Goal: Find specific page/section

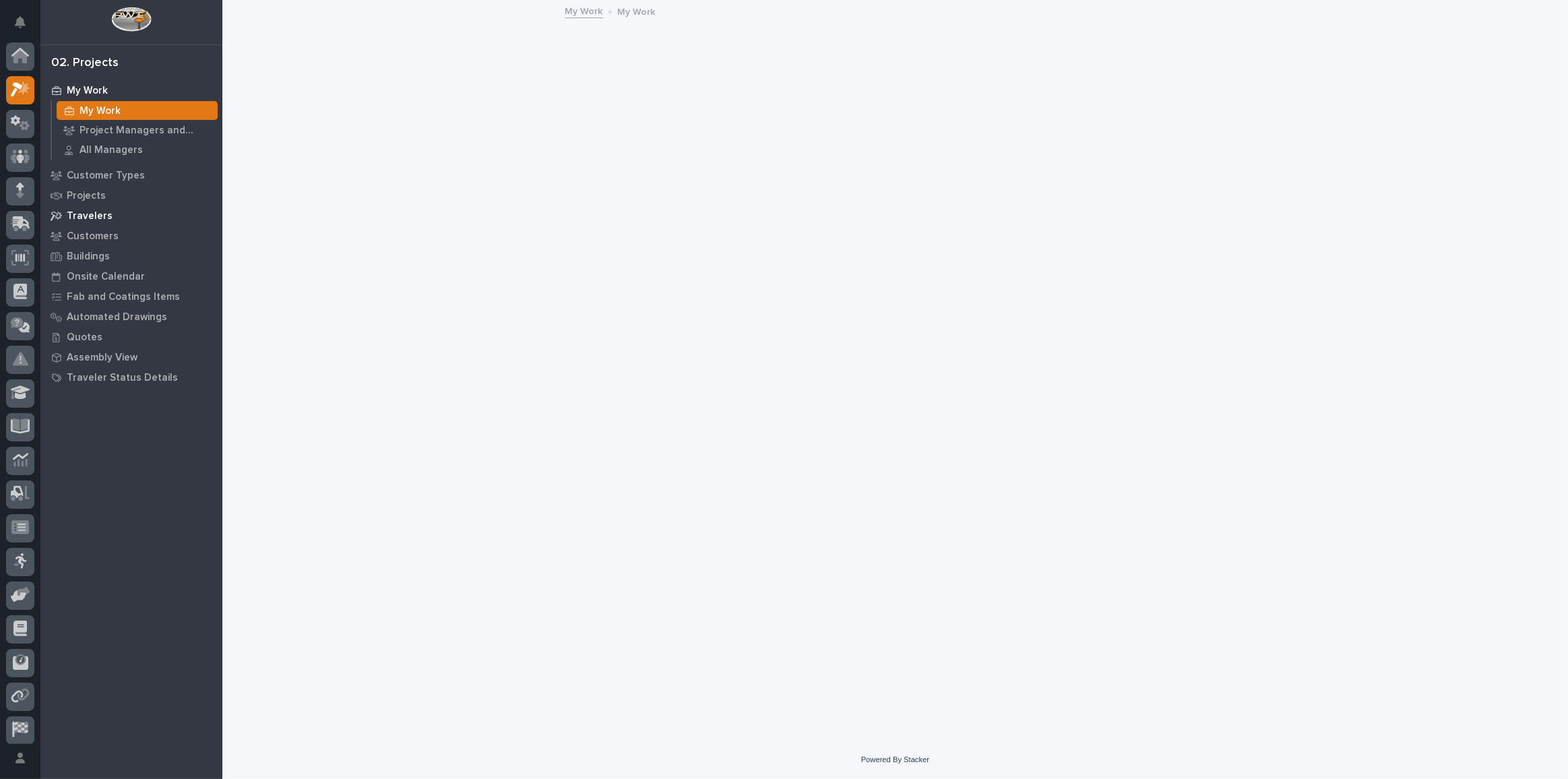
scroll to position [33, 0]
click at [97, 239] on p "Customers" at bounding box center [93, 236] width 52 height 12
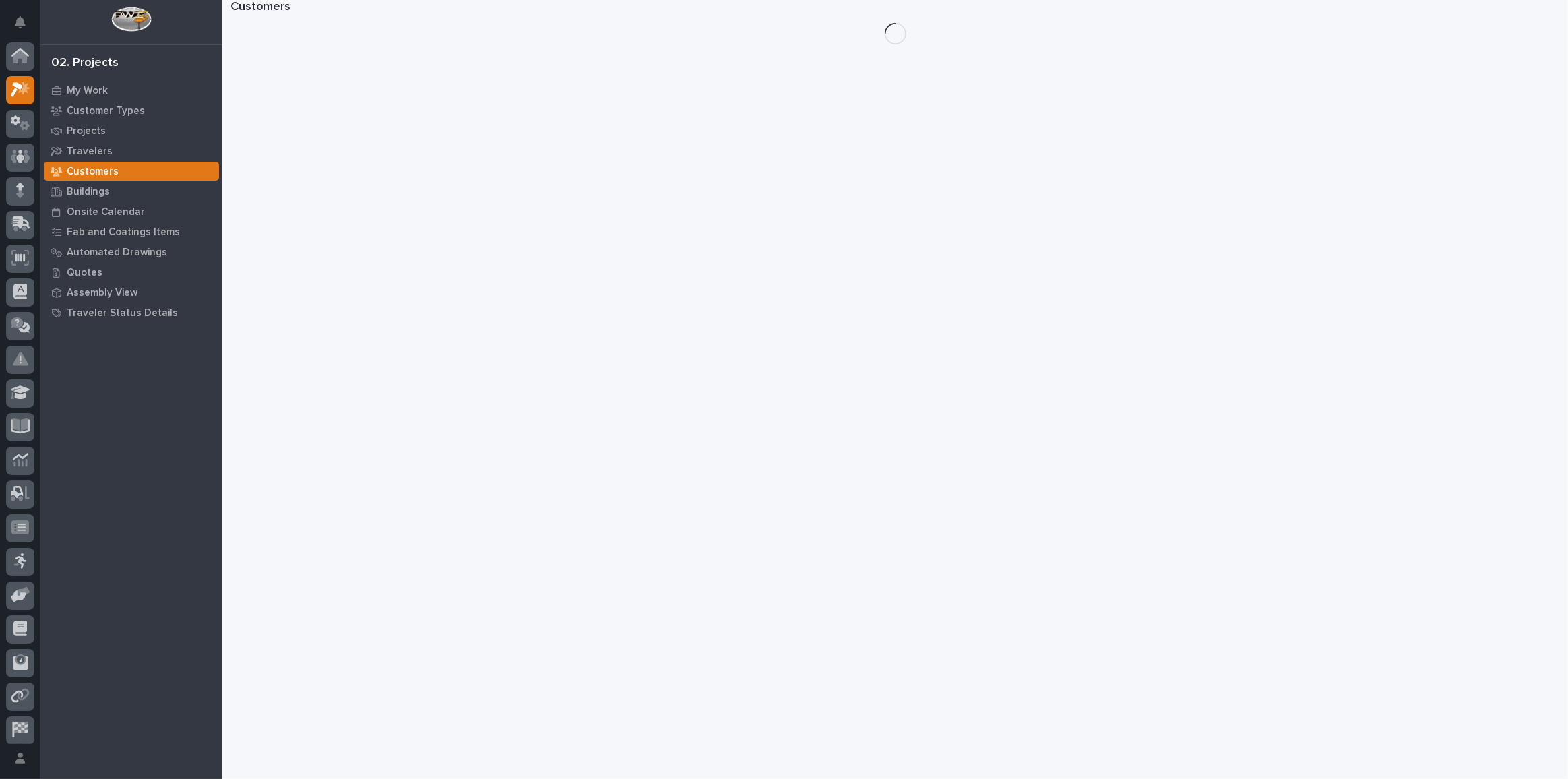
scroll to position [33, 0]
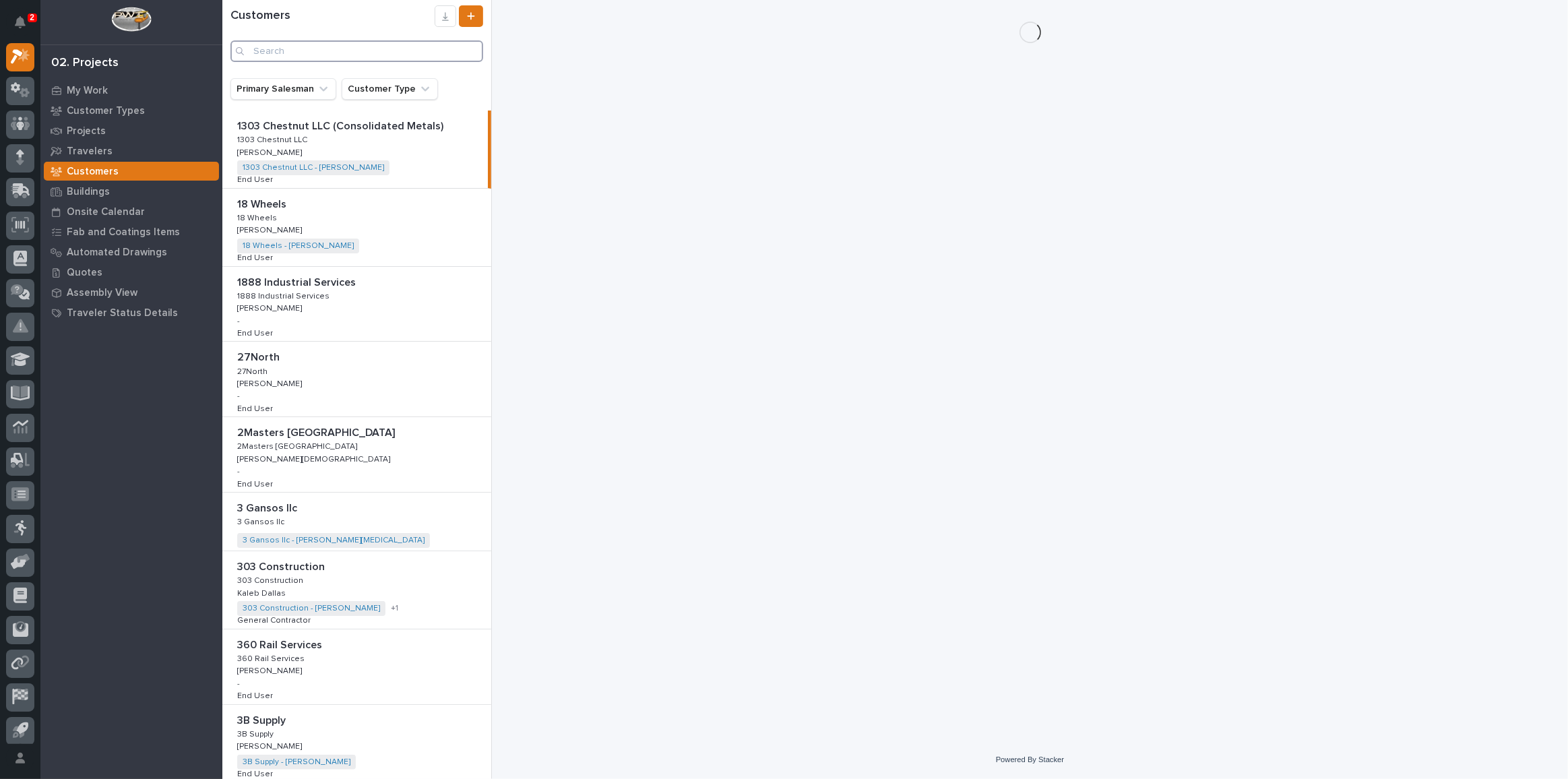
click at [298, 44] on input "Search" at bounding box center [357, 51] width 252 height 22
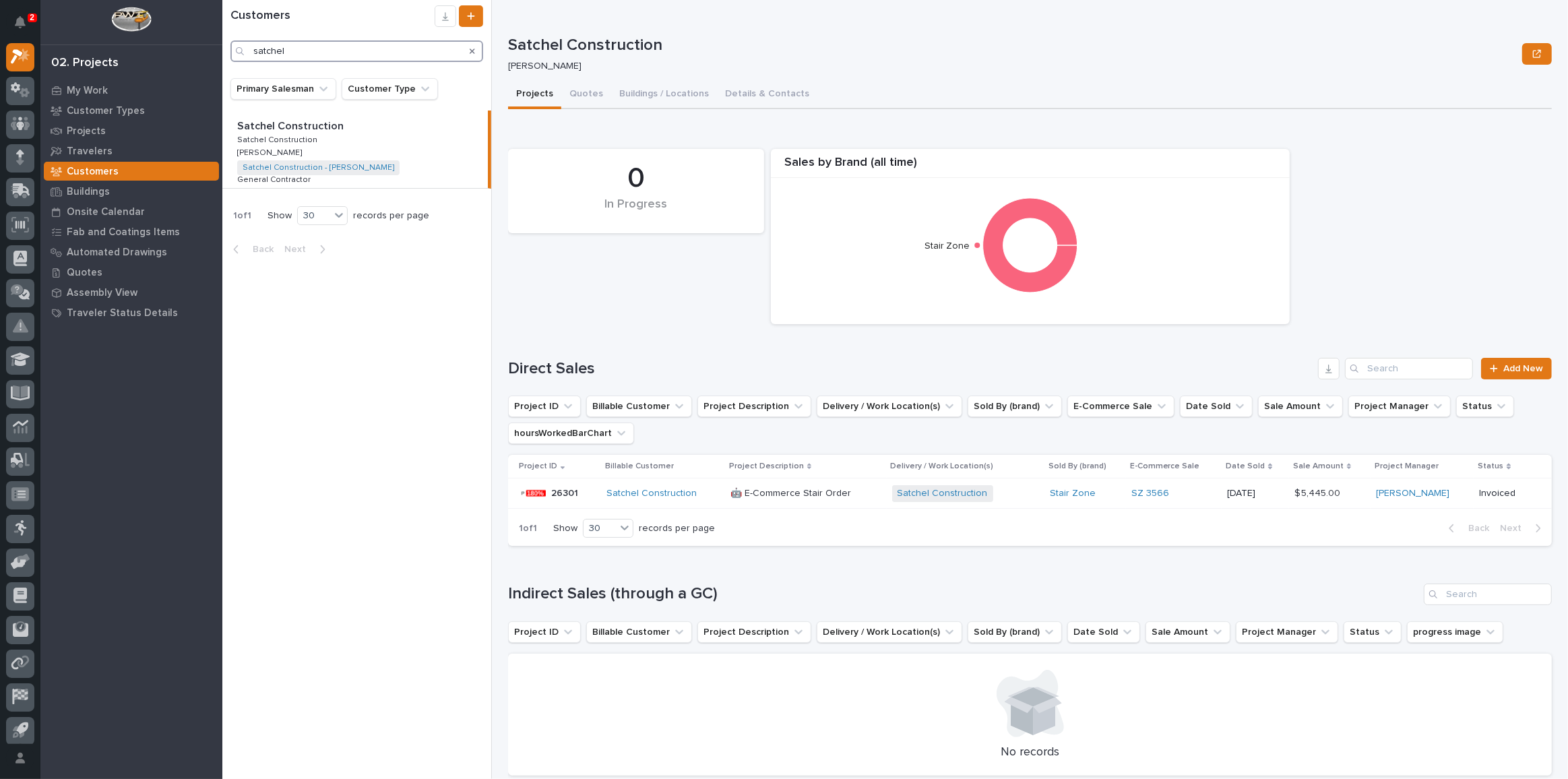
type input "satchel"
